Goal: Find specific page/section: Find specific page/section

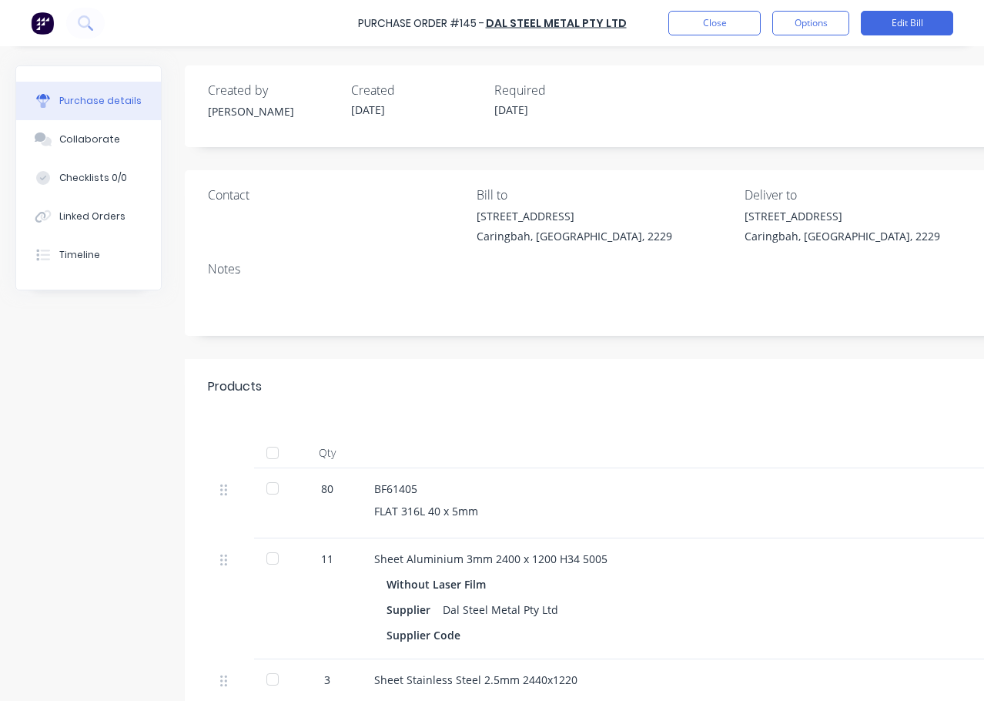
type textarea "x"
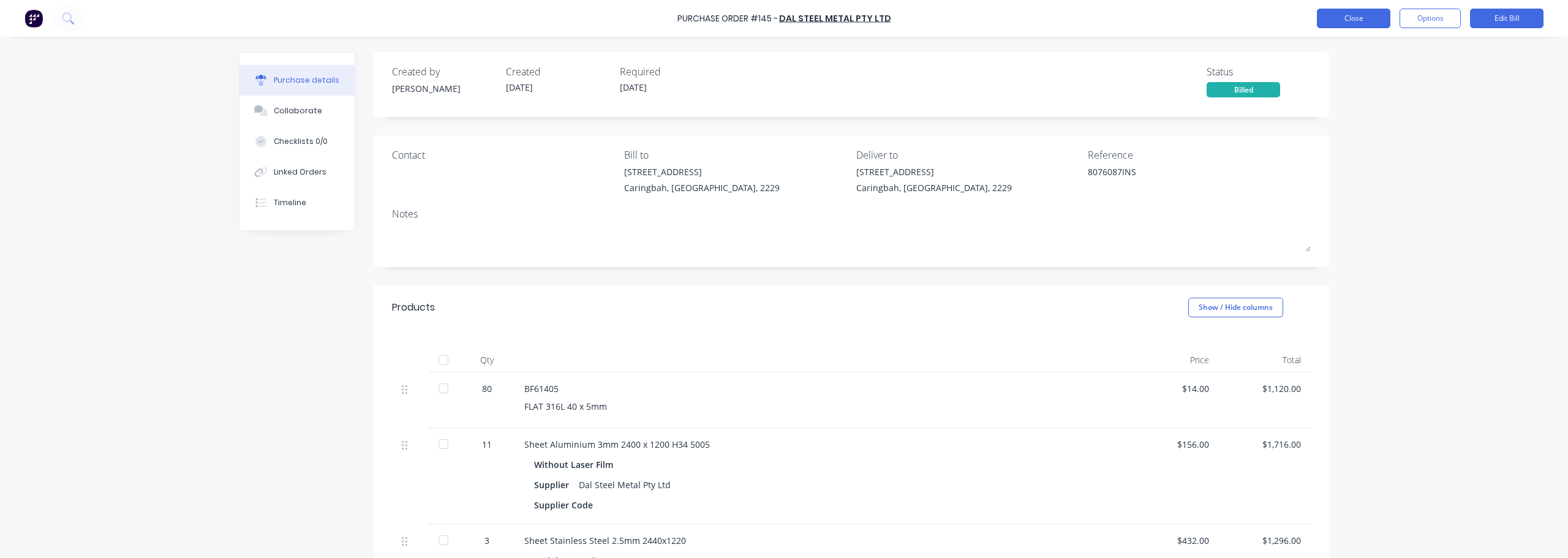
click at [782, 25] on button "Close" at bounding box center [1353, 18] width 73 height 20
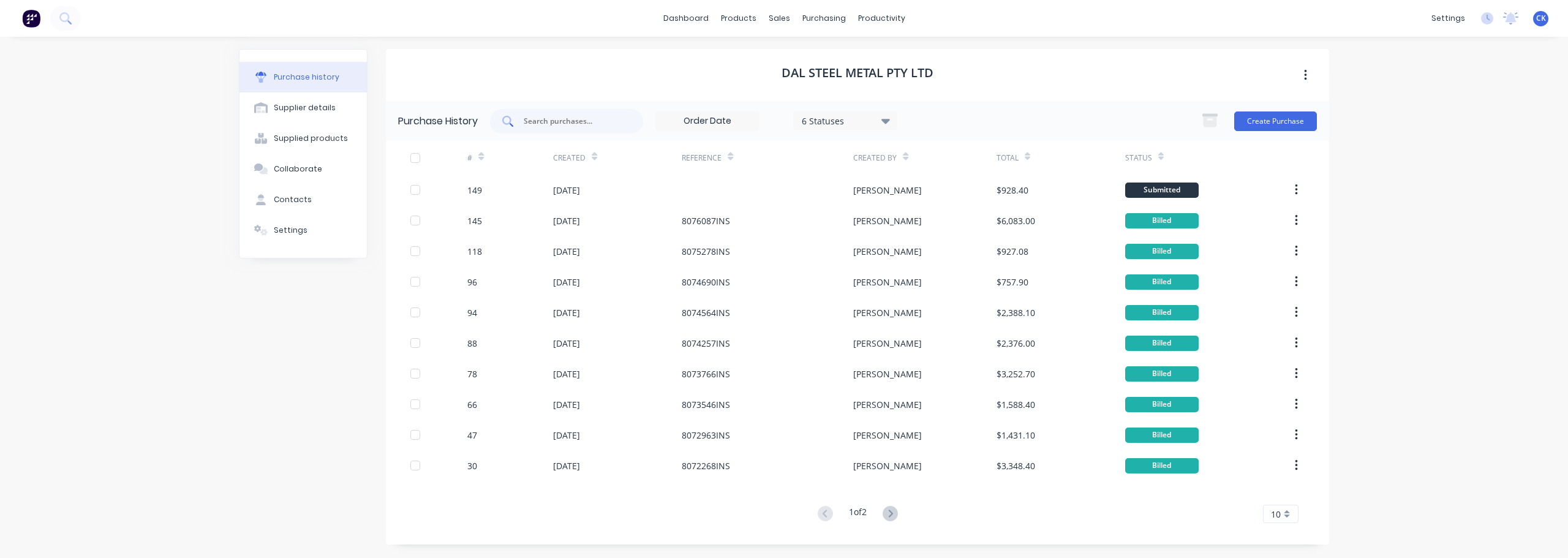
click at [596, 120] on input "text" at bounding box center [573, 121] width 102 height 12
type input "concept fast"
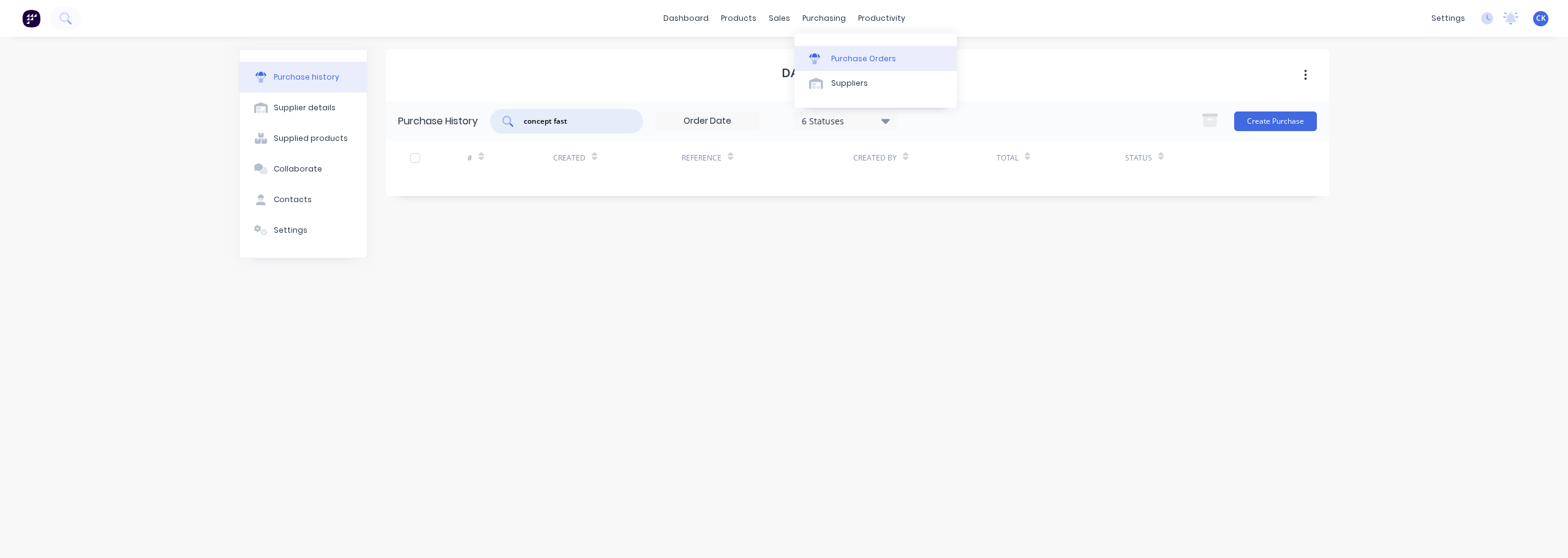
click at [782, 61] on div "Purchase Orders" at bounding box center [864, 59] width 65 height 11
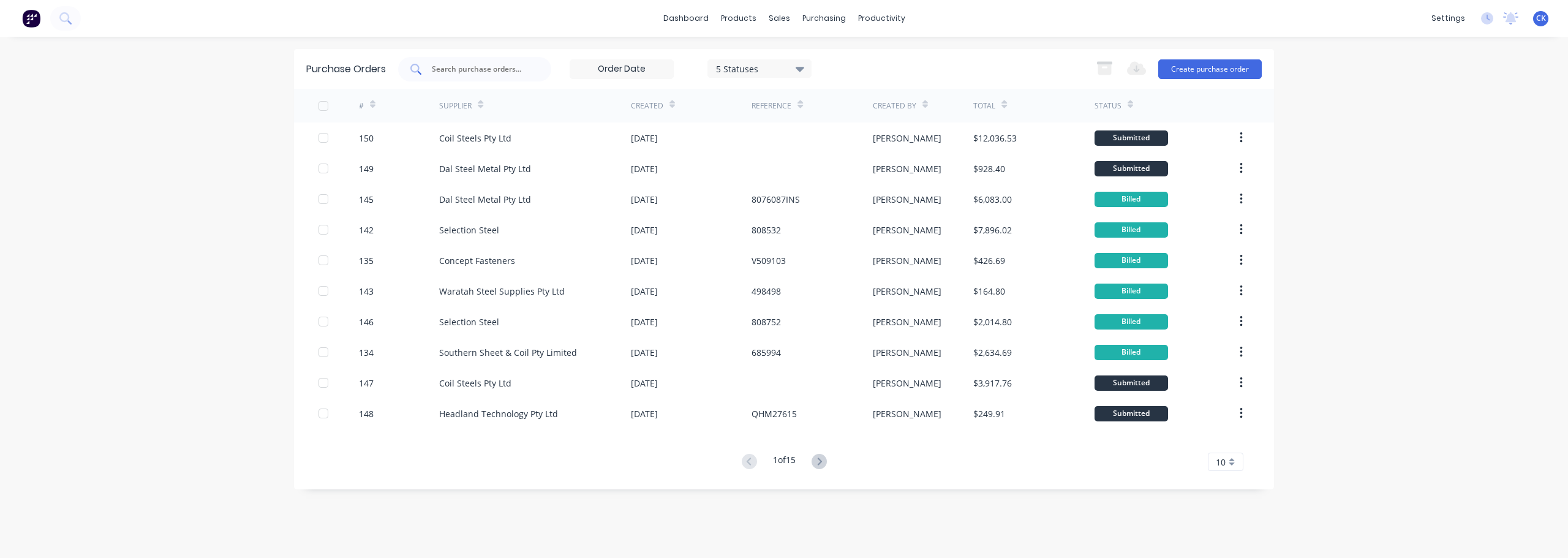
click at [494, 70] on input "text" at bounding box center [482, 68] width 102 height 12
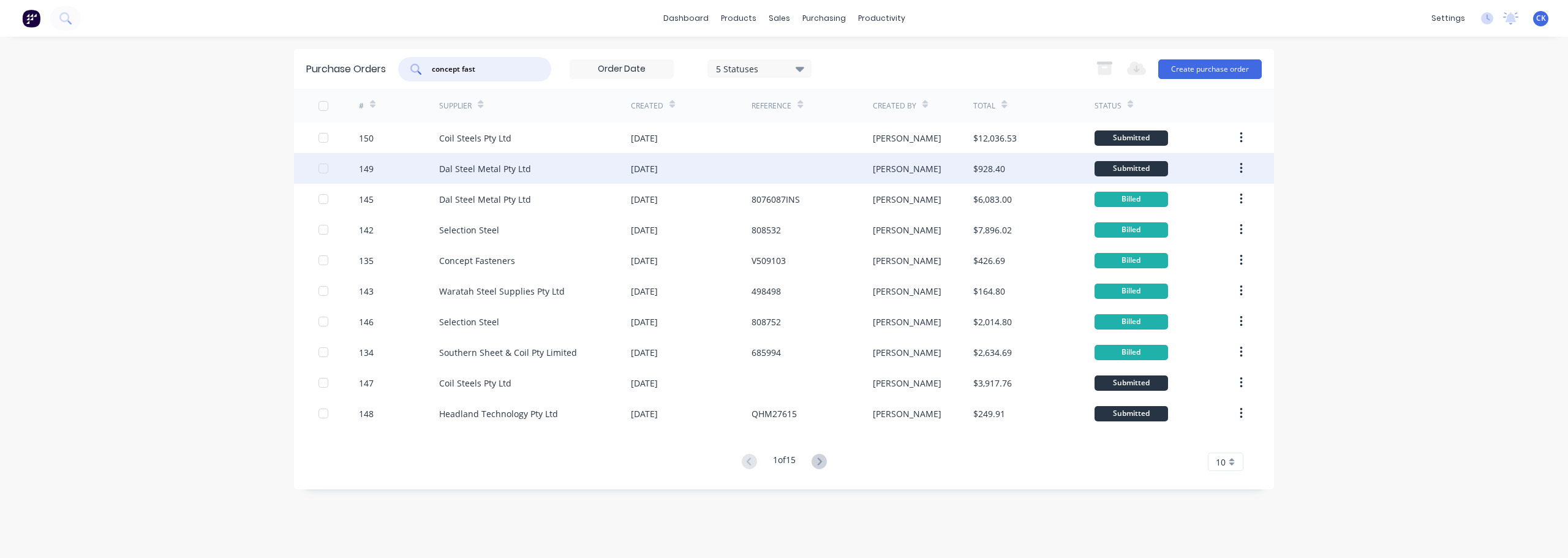
type input "concept fast"
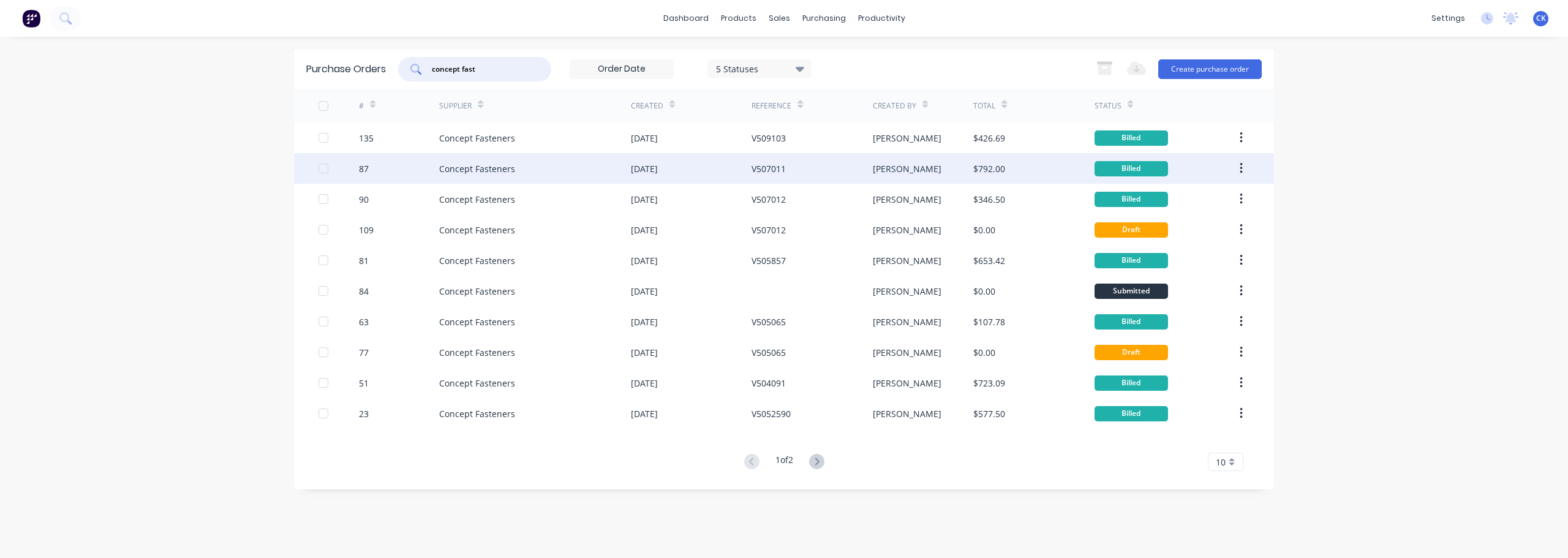
click at [555, 172] on div "Concept Fasteners" at bounding box center [534, 169] width 192 height 31
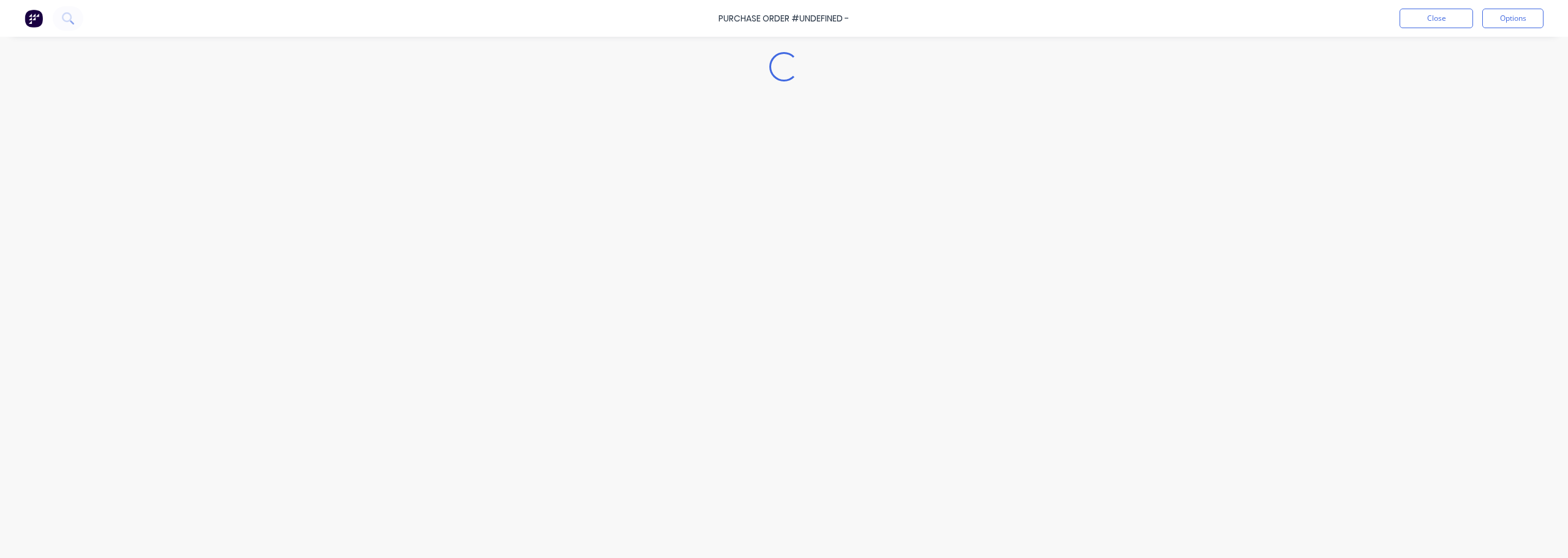
click at [555, 172] on div "Loading..." at bounding box center [784, 260] width 1115 height 497
type textarea "x"
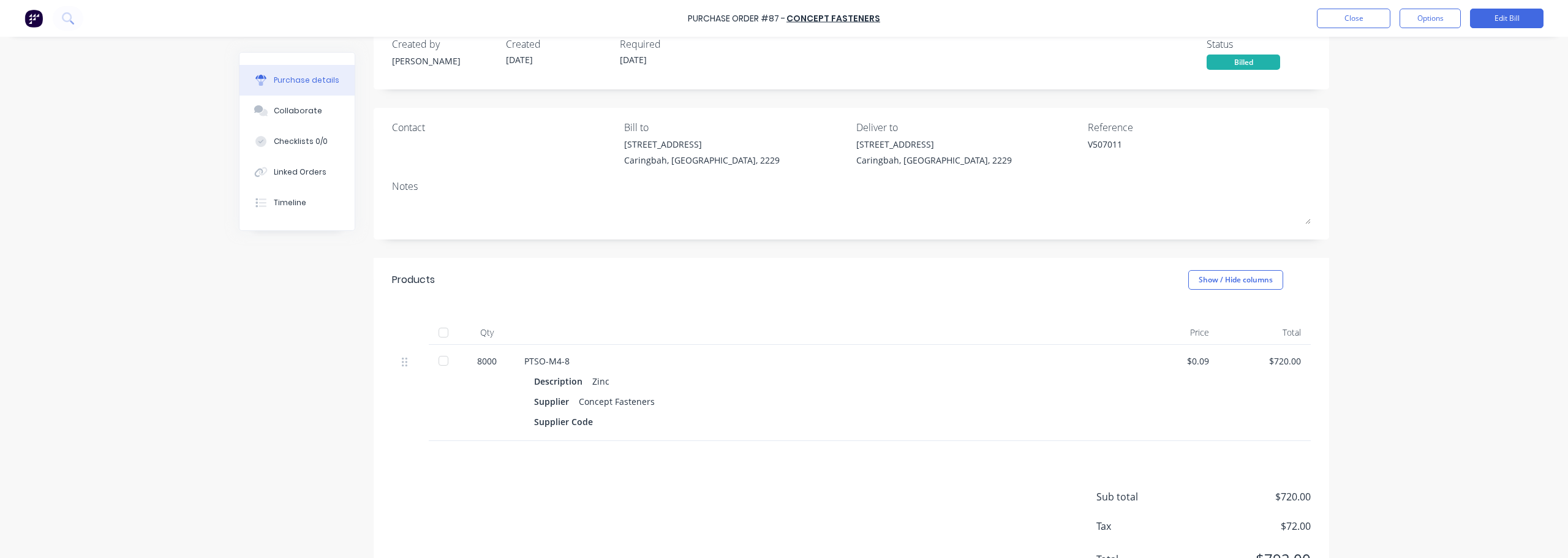
scroll to position [85, 0]
